Goal: Register for event/course

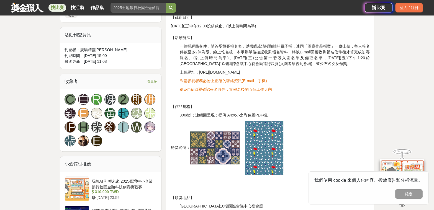
scroll to position [304, 0]
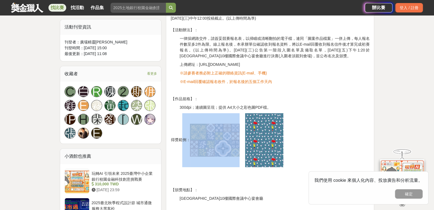
drag, startPoint x: 175, startPoint y: 135, endPoint x: 223, endPoint y: 130, distance: 48.4
click at [222, 130] on p "得獎範例：" at bounding box center [269, 140] width 199 height 54
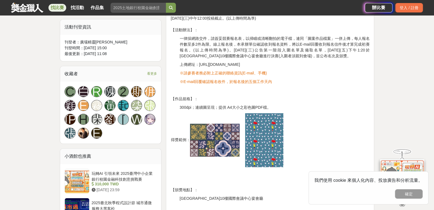
click at [311, 120] on p "得獎範例：" at bounding box center [269, 140] width 199 height 54
click at [188, 159] on p "得獎範例：" at bounding box center [269, 140] width 199 height 54
click at [205, 146] on img at bounding box center [215, 140] width 50 height 33
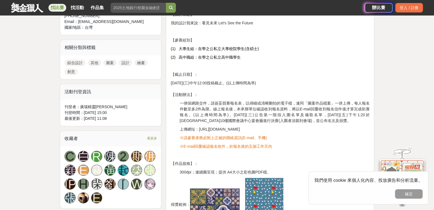
scroll to position [277, 0]
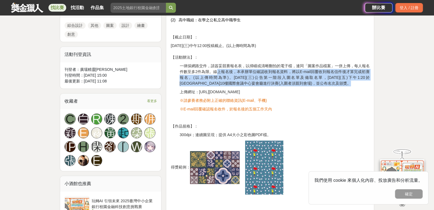
drag, startPoint x: 216, startPoint y: 70, endPoint x: 352, endPoint y: 85, distance: 137.0
click at [352, 85] on p "一律採網路交件，請簽妥競賽報名表，以掃瞄或清晰翻拍的電子檔，連同「圖案作品檔案」一併上傳，每人報名件數至多2件為限。線上報名後，本承辦單位確認收到報名資料，將…" at bounding box center [274, 74] width 190 height 23
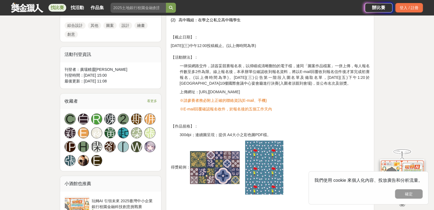
click at [356, 87] on div "【活動公告】「第四屆群馥盃圖案設計大賽」競賽 【辦理單位】 主辦單位：崑山科技大學-織物染整及印花類產線基地 崑山科技大學-先進應用材料工程系 贊助單位：群馥…" at bounding box center [269, 161] width 199 height 495
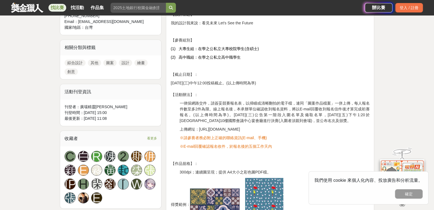
scroll to position [249, 0]
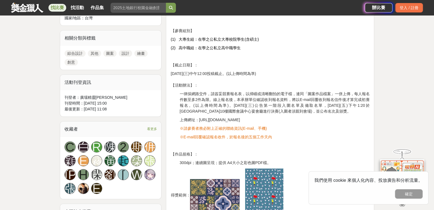
drag, startPoint x: 199, startPoint y: 119, endPoint x: 270, endPoint y: 118, distance: 70.9
click at [270, 118] on p "上傳網址：https://forms.gle/RbG2Goz9xu9V63KQA" at bounding box center [274, 120] width 190 height 6
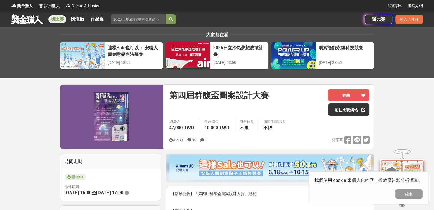
scroll to position [0, 0]
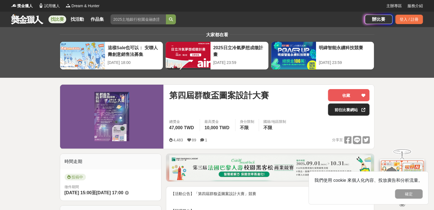
click at [351, 109] on link "前往比賽網站" at bounding box center [349, 110] width 42 height 12
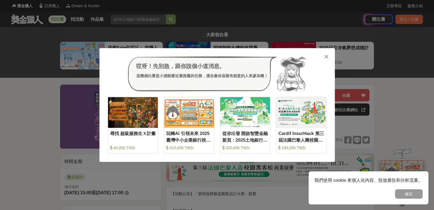
click at [327, 58] on icon at bounding box center [326, 57] width 4 height 6
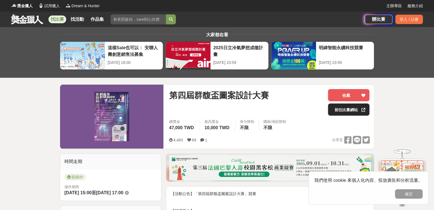
click at [356, 108] on link "前往比賽網站" at bounding box center [349, 110] width 42 height 12
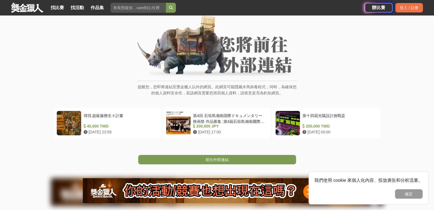
scroll to position [111, 0]
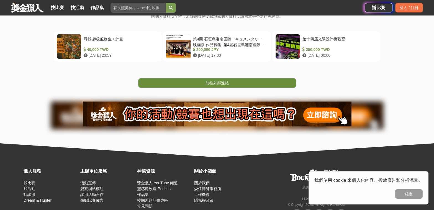
click at [267, 82] on link "前往外部連結" at bounding box center [217, 82] width 158 height 9
